Goal: Check status: Check status

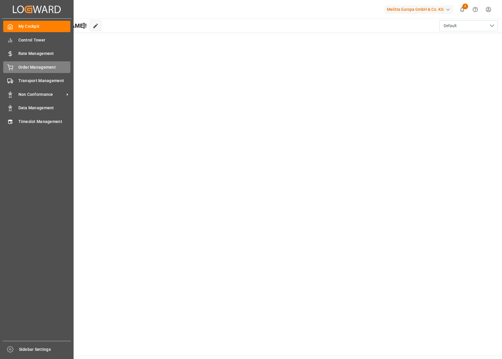
click at [28, 67] on span "Order Management" at bounding box center [44, 67] width 52 height 6
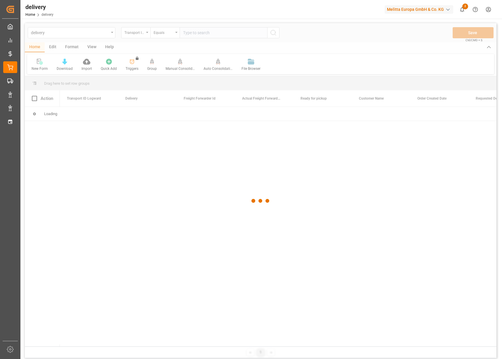
click at [192, 36] on div at bounding box center [261, 201] width 472 height 356
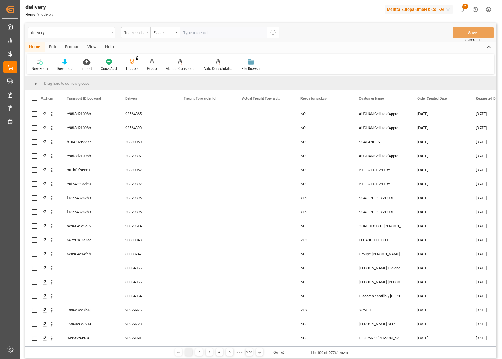
click at [146, 32] on div "Transport ID Logward" at bounding box center [135, 32] width 29 height 11
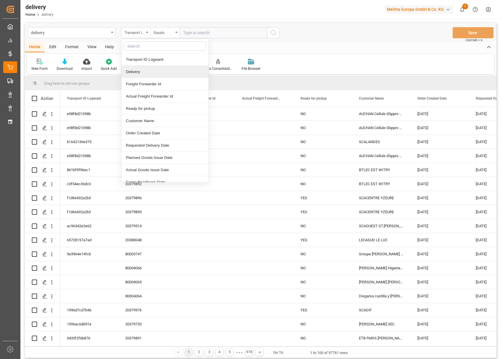
click at [145, 71] on div "Delivery" at bounding box center [165, 72] width 87 height 12
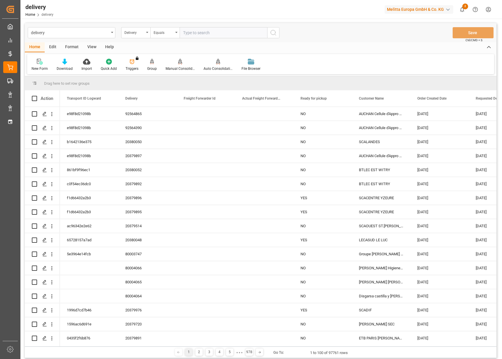
click at [205, 32] on input "text" at bounding box center [224, 32] width 88 height 11
type input "20355078"
click at [274, 31] on icon "search button" at bounding box center [273, 32] width 7 height 7
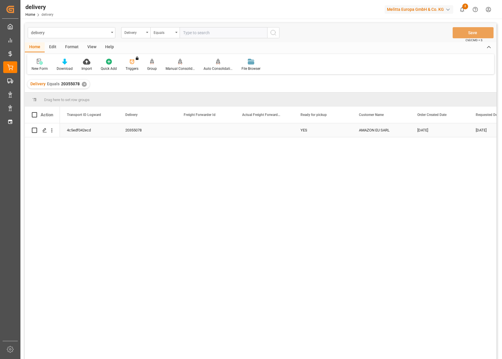
click at [85, 132] on div "4c5edf042ecd" at bounding box center [89, 130] width 58 height 14
click at [83, 85] on div "✕" at bounding box center [84, 84] width 5 height 5
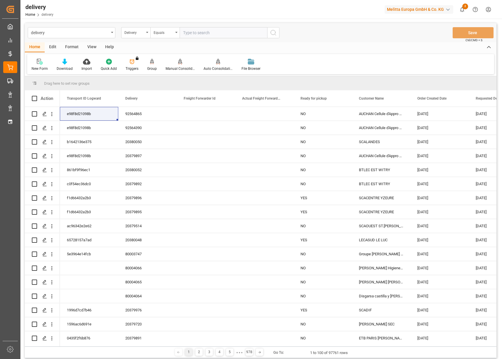
click at [198, 31] on input "text" at bounding box center [224, 32] width 88 height 11
type input "20354100"
click at [276, 35] on icon "search button" at bounding box center [273, 32] width 7 height 7
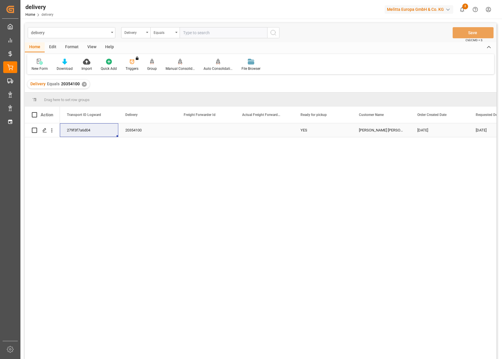
click at [79, 131] on div "279f3f7a6d04" at bounding box center [89, 130] width 58 height 14
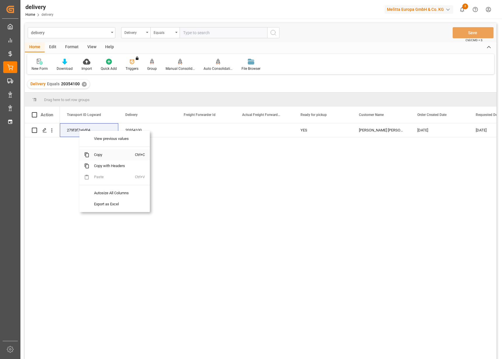
click at [99, 155] on span "Copy" at bounding box center [112, 154] width 46 height 11
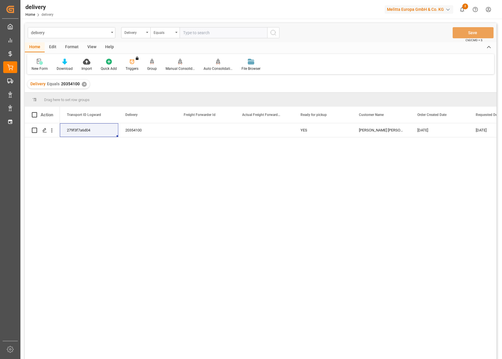
click at [82, 84] on div "✕" at bounding box center [84, 84] width 5 height 5
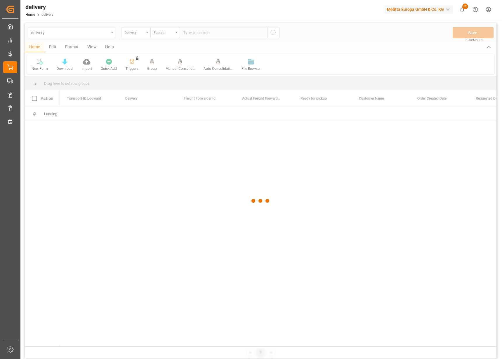
click at [205, 31] on div at bounding box center [261, 201] width 472 height 356
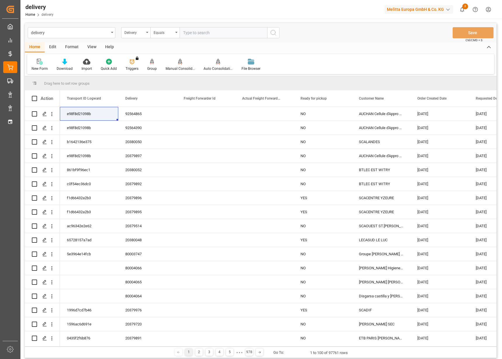
click at [205, 31] on input "text" at bounding box center [224, 32] width 88 height 11
type input "20355080"
click at [270, 34] on button "search button" at bounding box center [273, 32] width 12 height 11
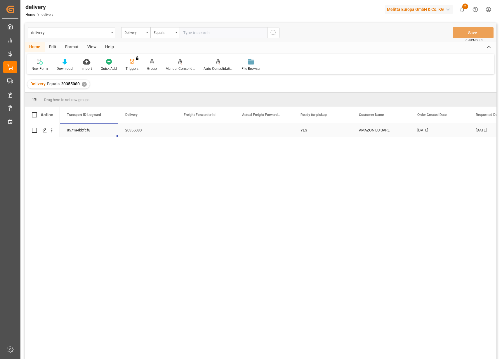
click at [72, 130] on div "8571a4bbfcf8" at bounding box center [89, 130] width 58 height 14
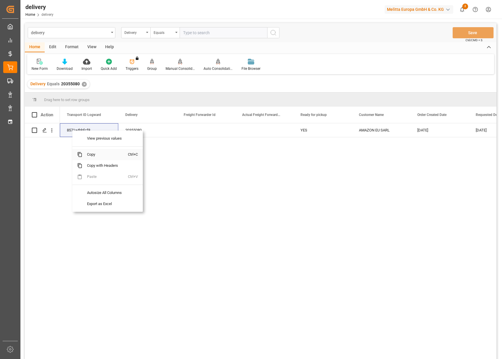
click at [96, 156] on span "Copy" at bounding box center [105, 154] width 46 height 11
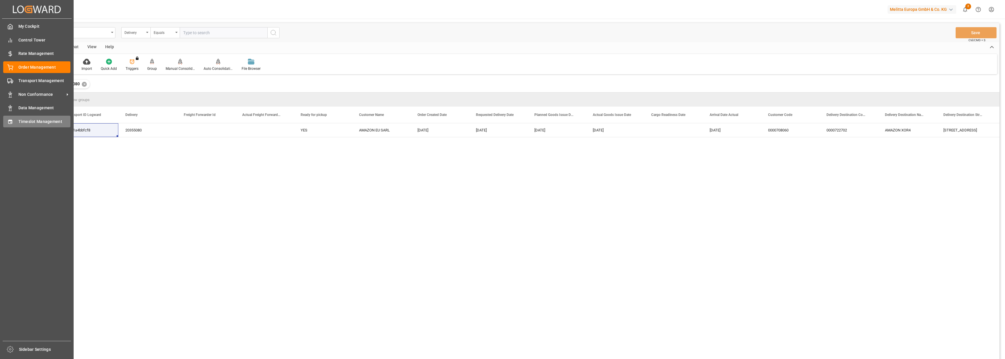
click at [21, 120] on span "Timeslot Management" at bounding box center [44, 122] width 52 height 6
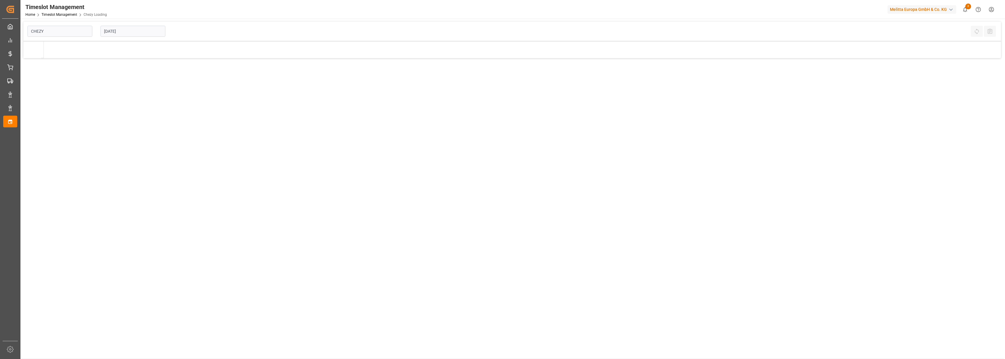
type input "Chezy Loading"
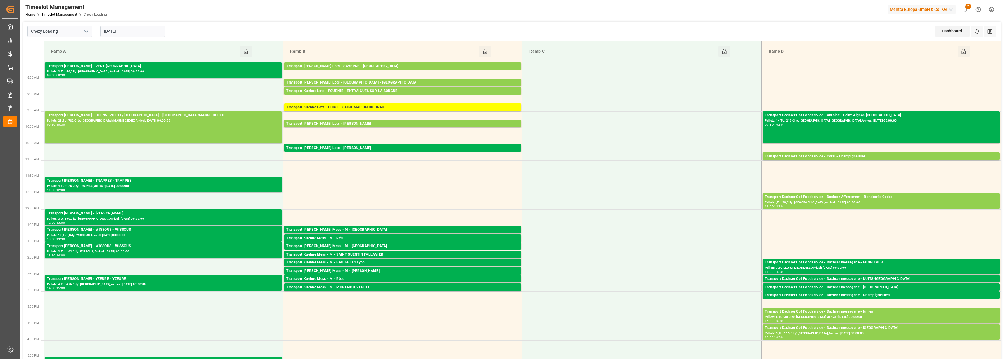
click at [133, 33] on input "[DATE]" at bounding box center [133, 31] width 65 height 11
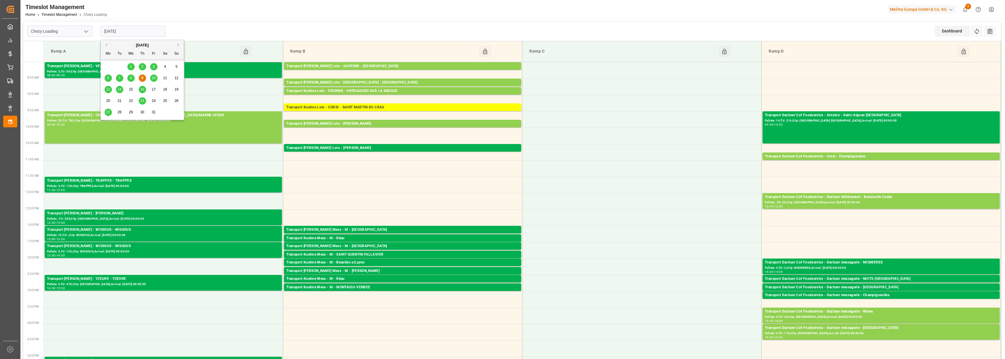
click at [154, 79] on span "10" at bounding box center [154, 78] width 4 height 4
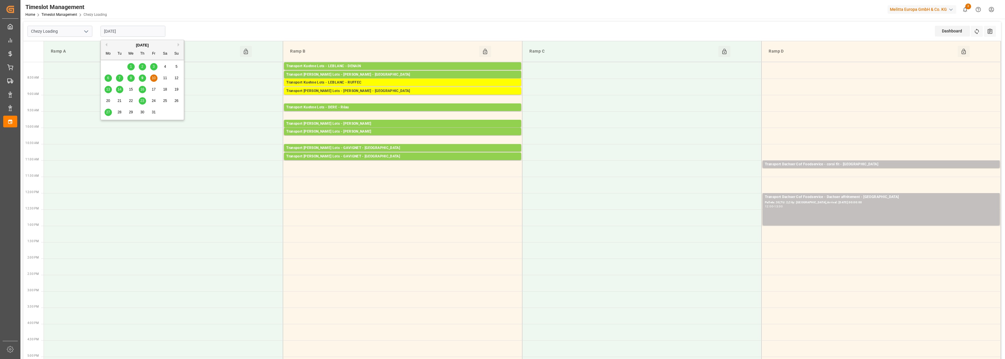
click at [139, 32] on input "[DATE]" at bounding box center [133, 31] width 65 height 11
click at [108, 89] on span "13" at bounding box center [108, 89] width 4 height 4
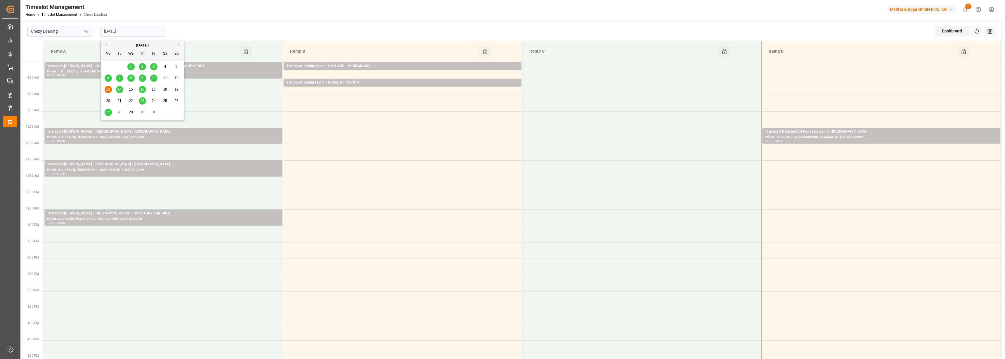
click at [121, 34] on input "[DATE]" at bounding box center [133, 31] width 65 height 11
click at [142, 77] on span "9" at bounding box center [142, 78] width 2 height 4
type input "[DATE]"
